Goal: Navigation & Orientation: Find specific page/section

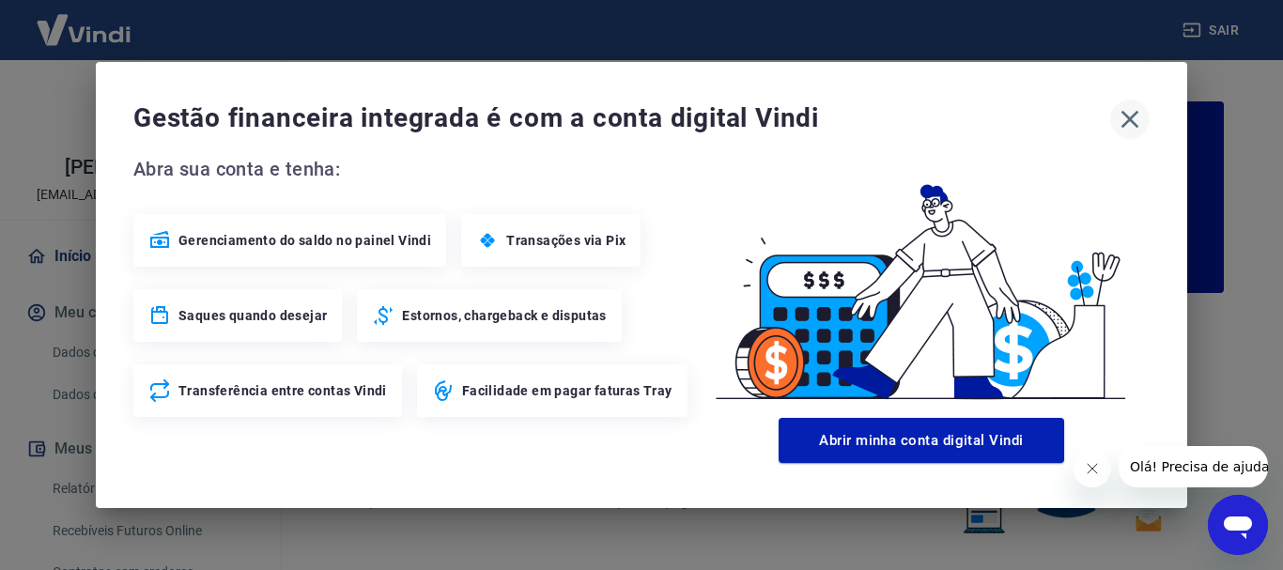
click at [1123, 123] on icon "button" at bounding box center [1130, 119] width 30 height 30
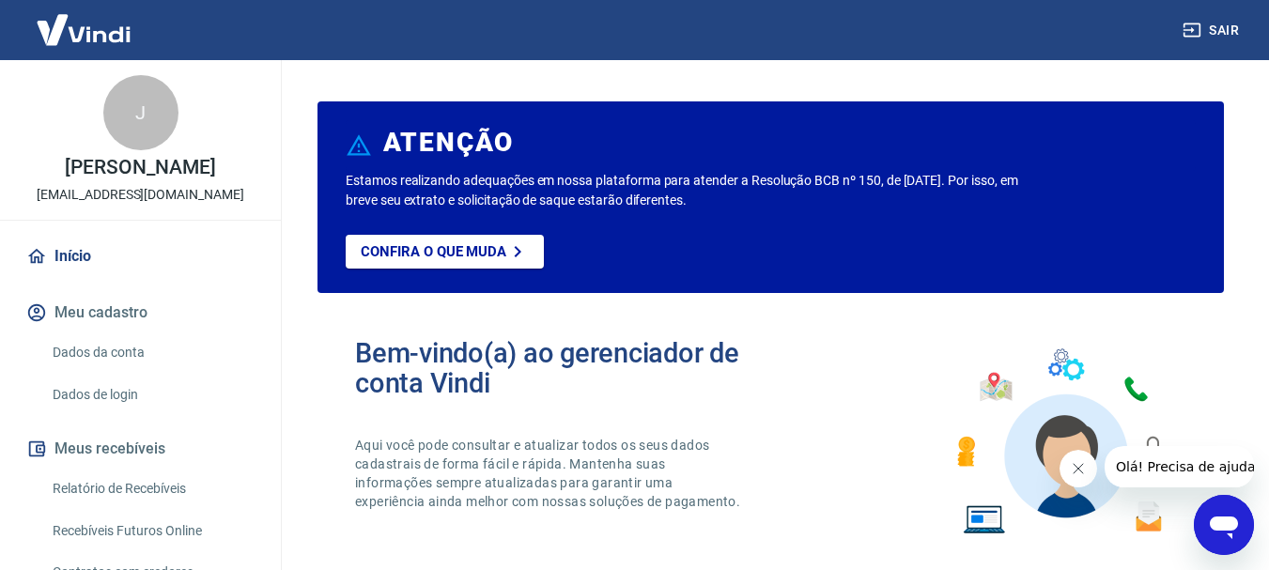
click at [49, 234] on div "J Júlia de Queiroz Ribeiro vendaonline@wreletrica.com.br Início Meu cadastro Da…" at bounding box center [140, 403] width 281 height 686
click at [69, 270] on link "Início" at bounding box center [141, 256] width 236 height 41
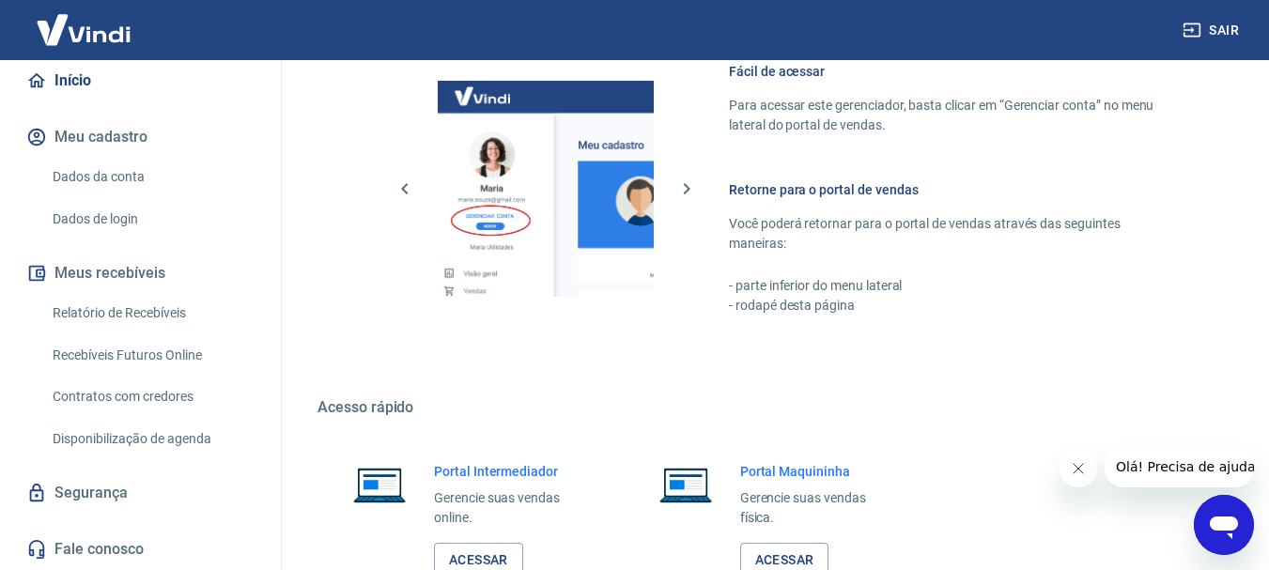
scroll to position [1166, 0]
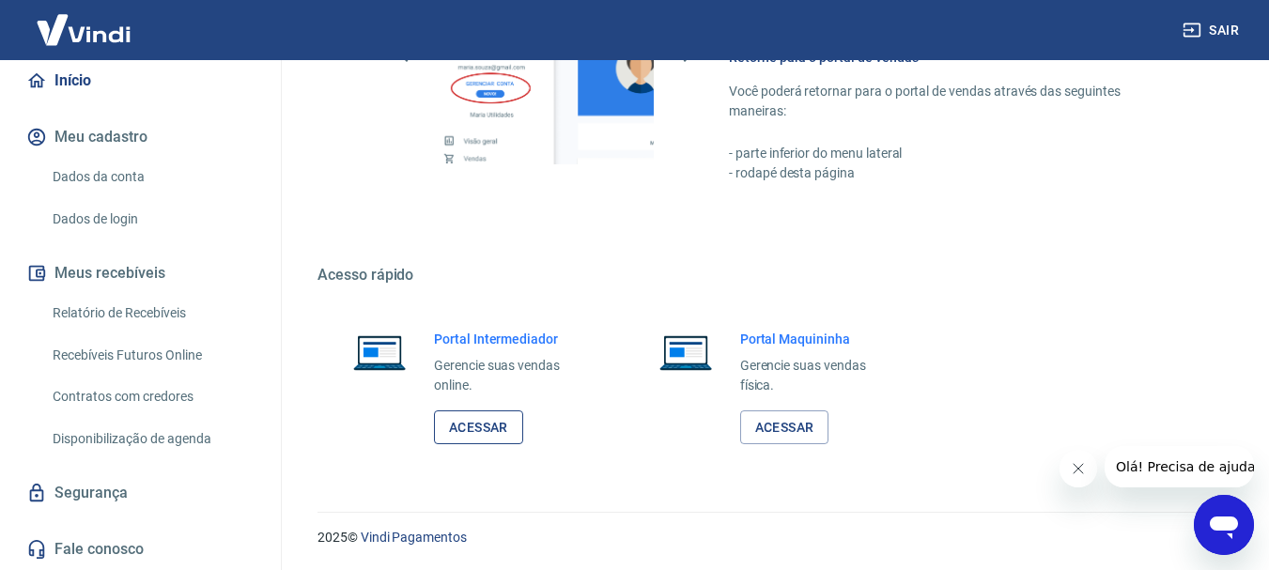
click at [487, 440] on link "Acessar" at bounding box center [478, 427] width 89 height 35
